Goal: Use online tool/utility

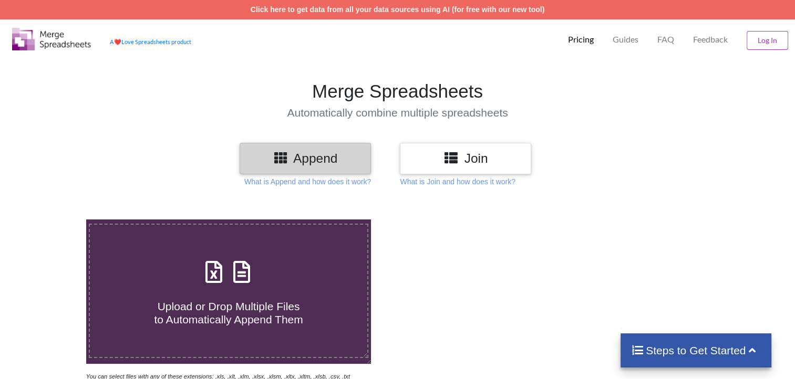
click at [229, 285] on span at bounding box center [229, 272] width 56 height 25
click at [55, 220] on input "Upload or Drop Multiple Files to Automatically Append Them" at bounding box center [55, 220] width 0 height 0
type input "C:\fakepath\LAFARGE ALL TOTAL UP TO - [DATE].xls"
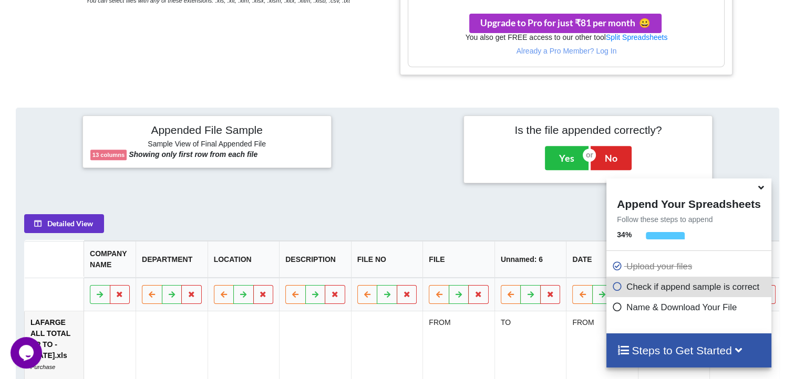
scroll to position [380, 0]
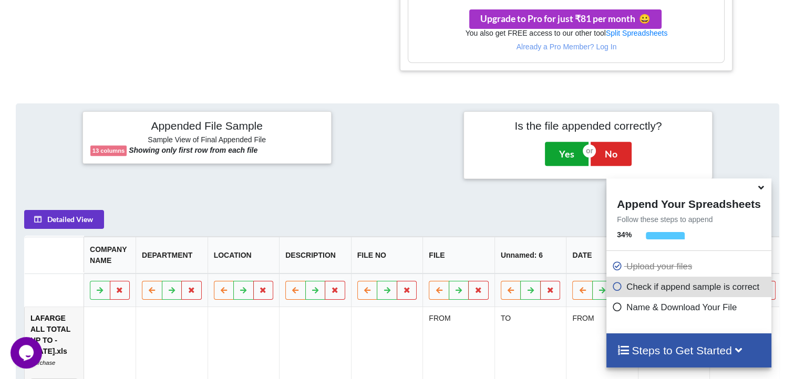
click at [567, 153] on button "Yes" at bounding box center [567, 154] width 44 height 24
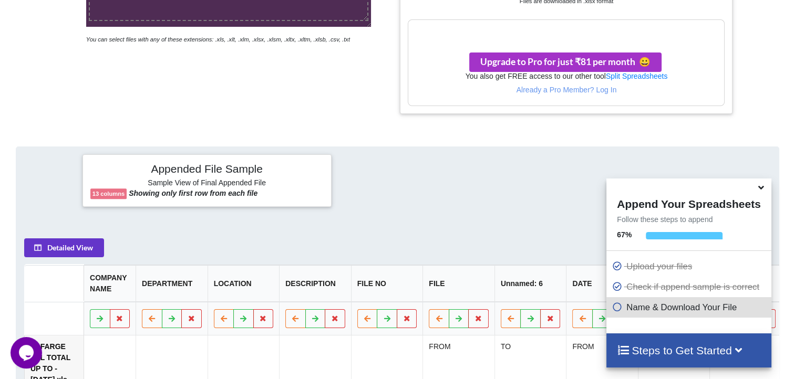
scroll to position [219, 0]
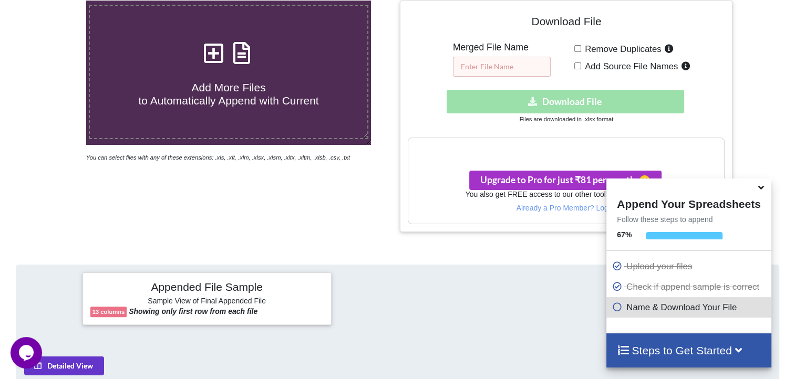
click at [495, 66] on input "text" at bounding box center [502, 67] width 98 height 20
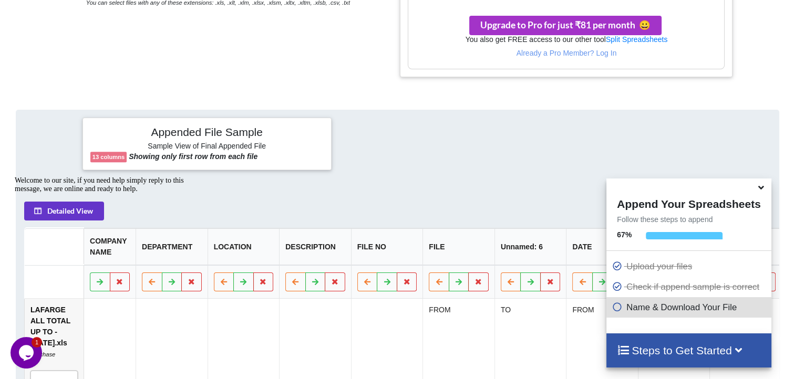
scroll to position [373, 0]
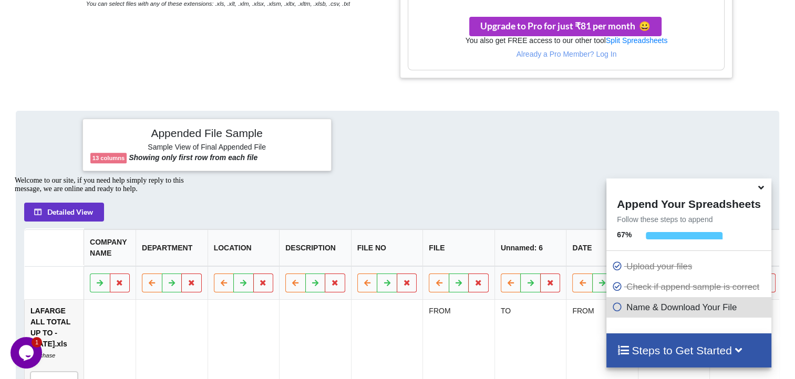
type input "Crown"
click at [760, 191] on icon at bounding box center [760, 185] width 11 height 9
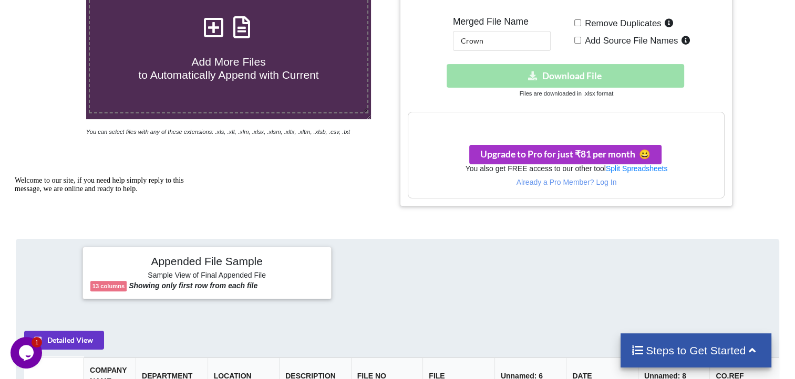
scroll to position [141, 0]
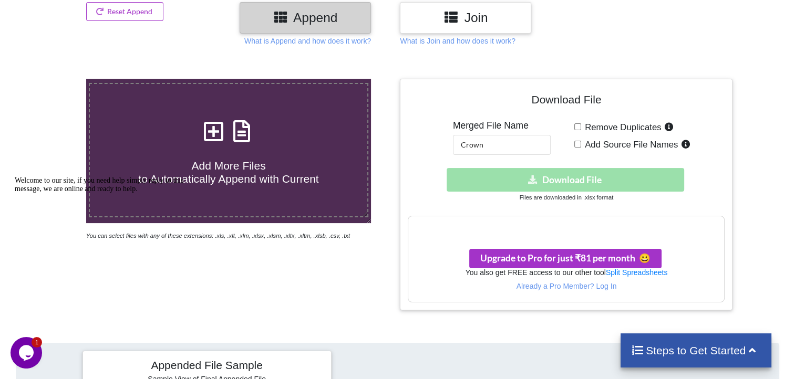
click at [656, 223] on h3 "Your files are more than 1 MB" at bounding box center [566, 228] width 316 height 12
click at [619, 275] on link "Split Spreadsheets" at bounding box center [637, 272] width 62 height 8
